Goal: Ask a question

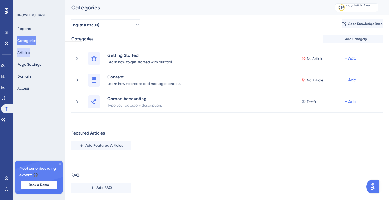
click at [30, 51] on button "Articles" at bounding box center [23, 53] width 13 height 10
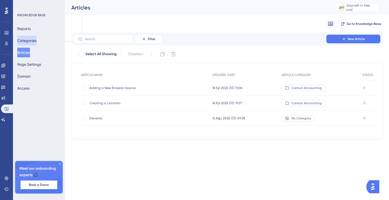
click at [32, 40] on button "Categories" at bounding box center [26, 41] width 19 height 10
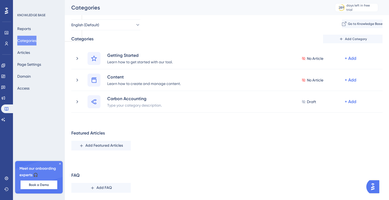
scroll to position [14, 0]
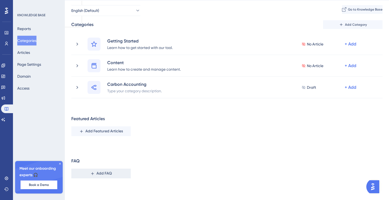
click at [104, 174] on span "Add FAQ" at bounding box center [103, 173] width 15 height 6
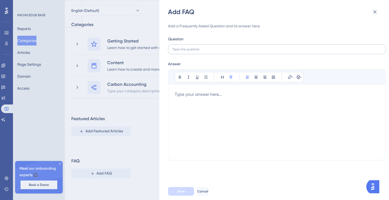
click at [186, 52] on label at bounding box center [277, 49] width 218 height 10
click at [186, 51] on input "text" at bounding box center [277, 49] width 208 height 4
paste input "Which languages are supported?"
type input "Which languages are supported?"
click at [194, 97] on div at bounding box center [277, 122] width 204 height 62
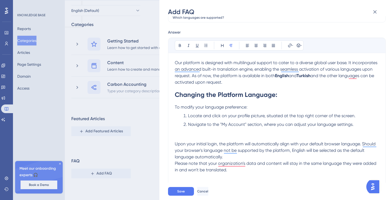
scroll to position [67, 0]
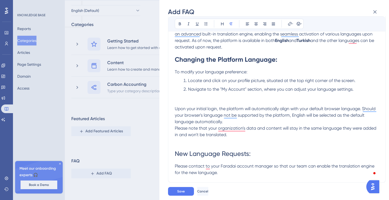
click at [195, 99] on p "To enrich screen reader interactions, please activate Accessibility in Grammarl…" at bounding box center [277, 98] width 204 height 13
click at [190, 96] on p "To enrich screen reader interactions, please activate Accessibility in Grammarl…" at bounding box center [277, 98] width 204 height 13
click at [177, 102] on p "To enrich screen reader interactions, please activate Accessibility in Grammarl…" at bounding box center [277, 98] width 204 height 13
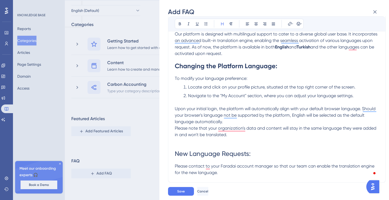
click at [178, 144] on h1 "New Language Requests:" at bounding box center [277, 153] width 204 height 18
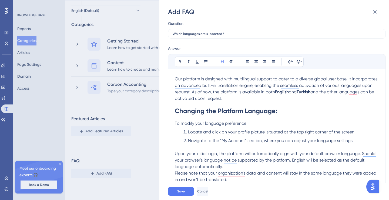
scroll to position [16, 0]
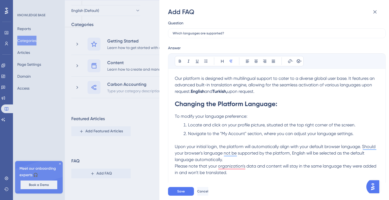
click at [296, 87] on span "Our platform is designed with multilingual support to cater to a diverse global…" at bounding box center [275, 85] width 201 height 18
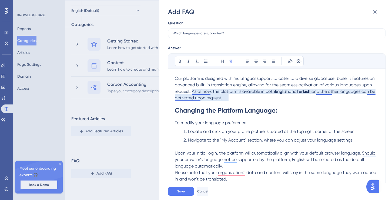
click at [192, 92] on span "Our platform is designed with multilingual support to cater to a diverse global…" at bounding box center [275, 85] width 201 height 18
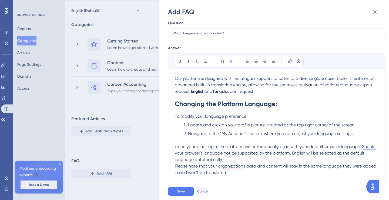
click at [233, 90] on span "upon request." at bounding box center [240, 91] width 27 height 5
click at [265, 91] on p "Our platform is designed with multilingual support to cater to a diverse global…" at bounding box center [277, 84] width 204 height 19
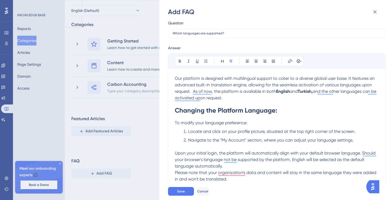
click at [240, 96] on p "Our platform is designed with multilingual support to cater to a diverse global…" at bounding box center [277, 88] width 204 height 26
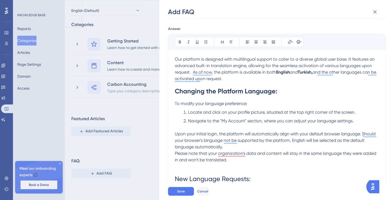
scroll to position [38, 0]
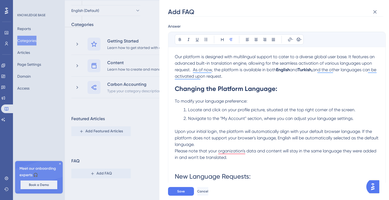
click at [242, 144] on p "Upon your initial login, the platform will automatically align with your defaul…" at bounding box center [277, 137] width 204 height 19
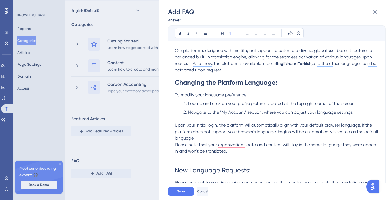
scroll to position [0, 0]
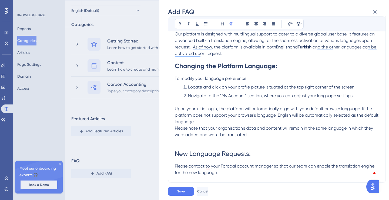
click at [260, 134] on p "Please note that your organisation's data and content will remain in the same l…" at bounding box center [277, 131] width 204 height 13
click at [178, 140] on p "To enrich screen reader interactions, please activate Accessibility in Grammarl…" at bounding box center [277, 141] width 204 height 6
click at [175, 127] on span "Please note that your organisation's data and content will remain in the same l…" at bounding box center [274, 131] width 199 height 12
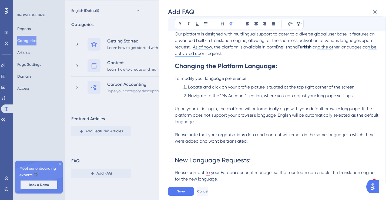
scroll to position [28, 0]
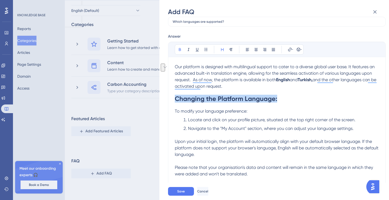
drag, startPoint x: 287, startPoint y: 99, endPoint x: 161, endPoint y: 97, distance: 125.9
click at [161, 97] on div "Add FAQ Add a Frequently Asked Question and its answer here. Question Which lan…" at bounding box center [274, 100] width 230 height 200
click at [221, 49] on icon at bounding box center [222, 49] width 2 height 3
click at [291, 99] on h1 "Changing the Platform Language:" at bounding box center [277, 98] width 204 height 18
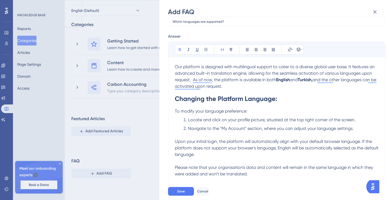
scroll to position [67, 0]
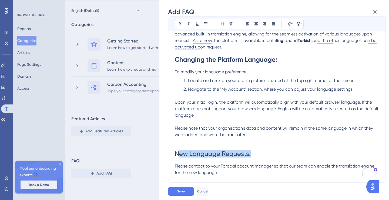
drag, startPoint x: 260, startPoint y: 154, endPoint x: 177, endPoint y: 154, distance: 82.6
click at [177, 154] on h1 "New Language Requests:" at bounding box center [277, 153] width 204 height 18
click at [186, 154] on span "New Language Requests:" at bounding box center [213, 154] width 76 height 8
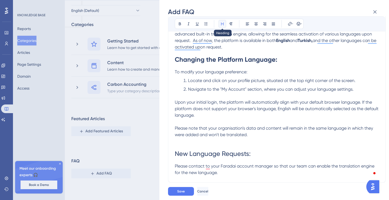
click at [221, 23] on icon at bounding box center [222, 23] width 2 height 3
click at [177, 23] on button at bounding box center [180, 24] width 8 height 8
